Goal: Find specific page/section: Find specific page/section

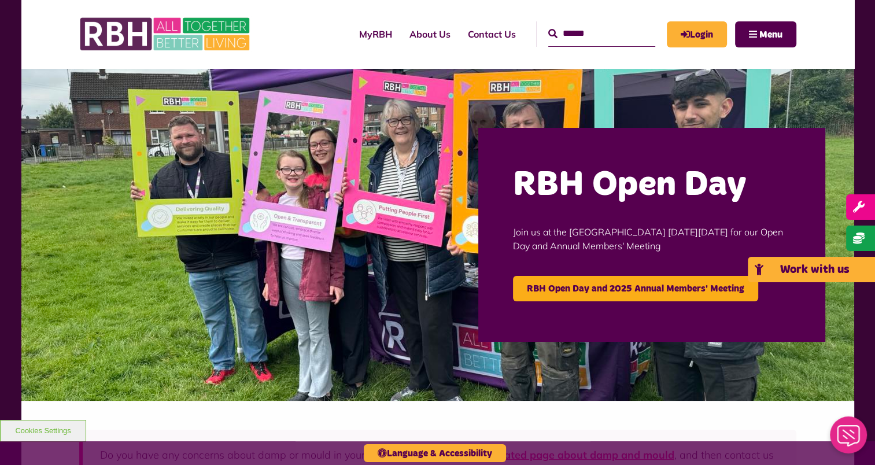
click at [869, 267] on link "Work with us" at bounding box center [811, 269] width 127 height 25
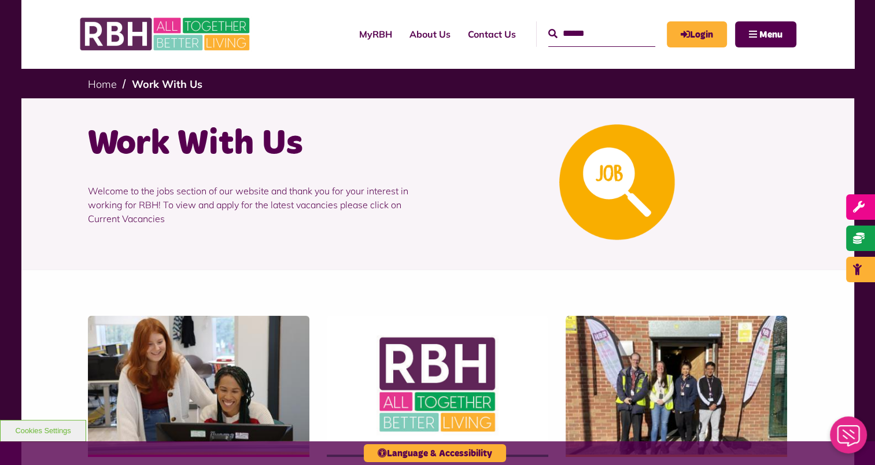
click at [404, 163] on h1 "Work With Us" at bounding box center [258, 143] width 341 height 45
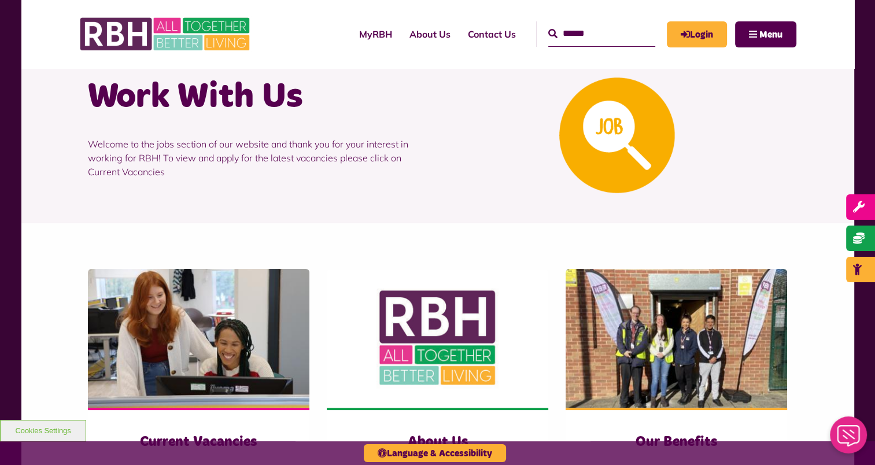
scroll to position [46, 0]
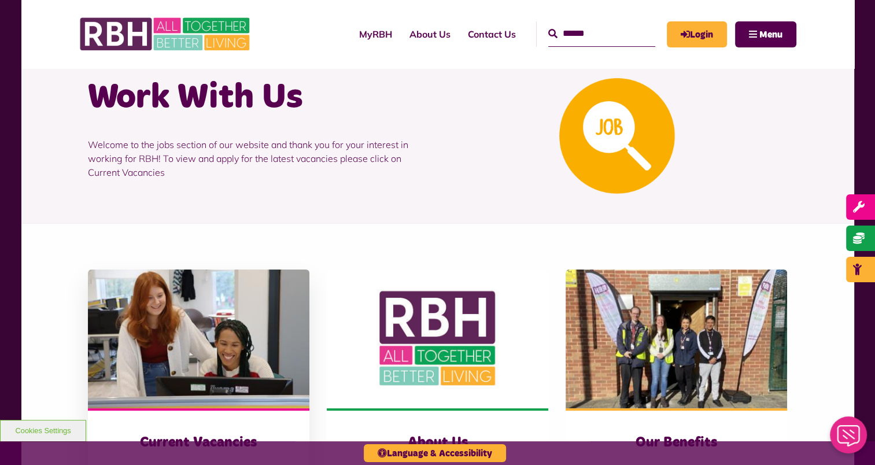
click at [206, 309] on img at bounding box center [199, 339] width 222 height 139
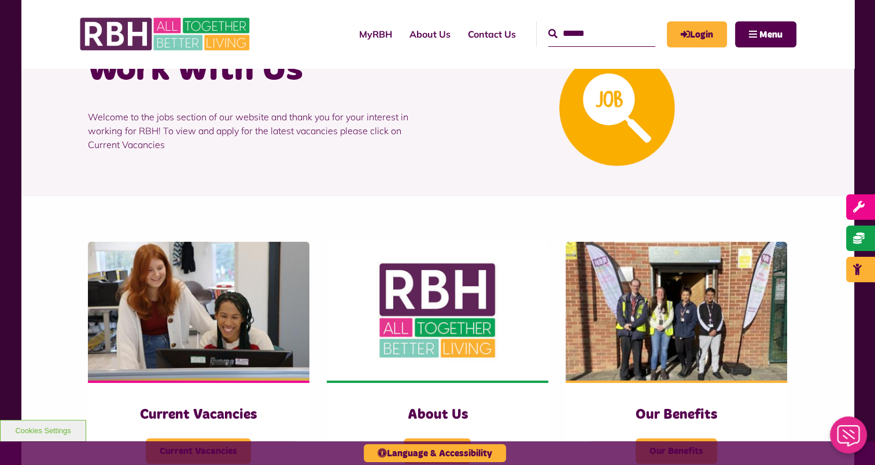
scroll to position [93, 0]
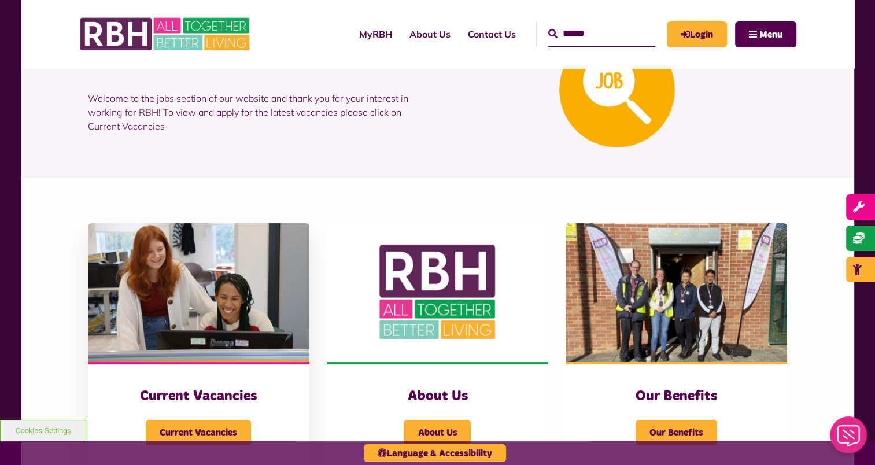
click at [167, 288] on img at bounding box center [199, 292] width 222 height 139
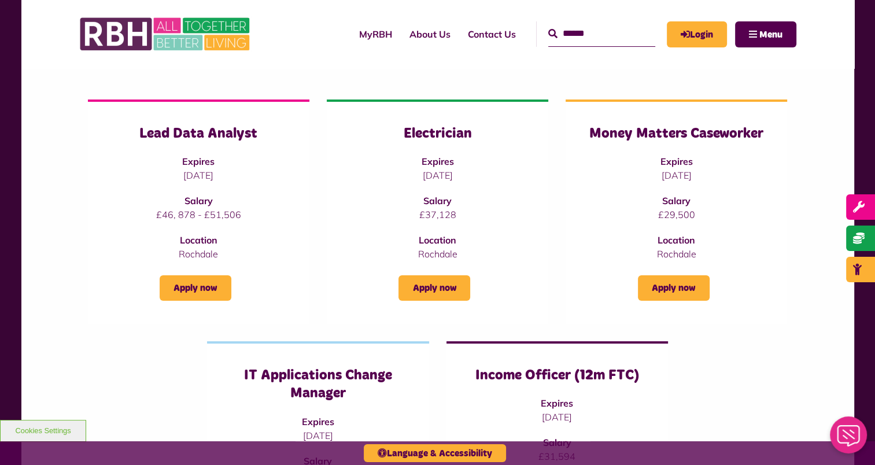
scroll to position [162, 0]
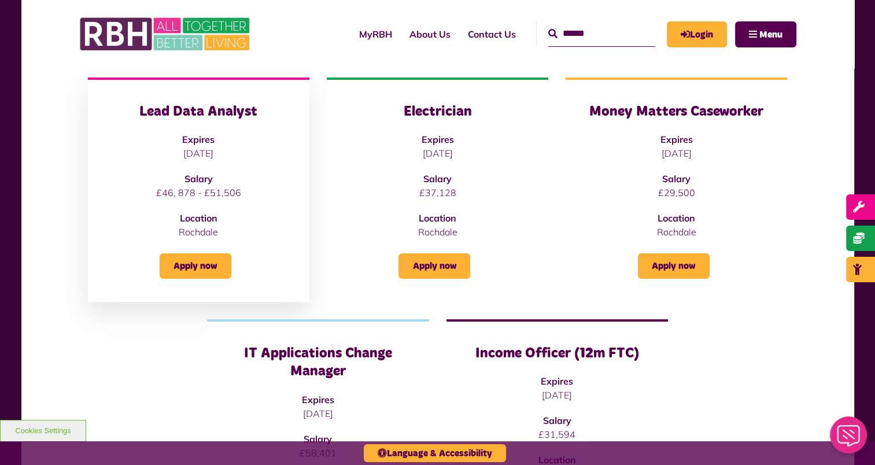
click at [214, 252] on div "Apply now" at bounding box center [198, 259] width 175 height 40
click at [212, 259] on link "Apply now" at bounding box center [196, 265] width 72 height 25
